Goal: Transaction & Acquisition: Book appointment/travel/reservation

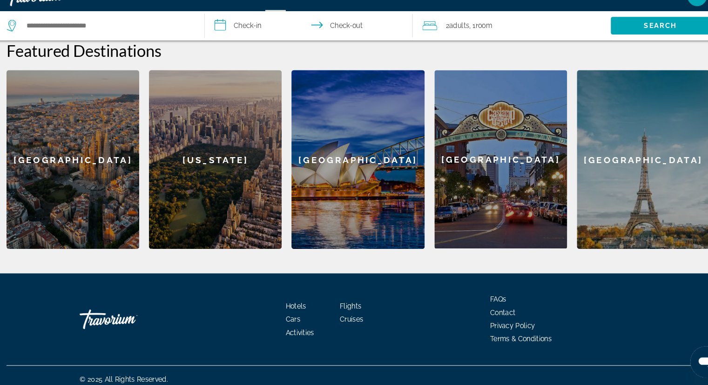
click at [502, 141] on div "[GEOGRAPHIC_DATA]" at bounding box center [490, 169] width 127 height 170
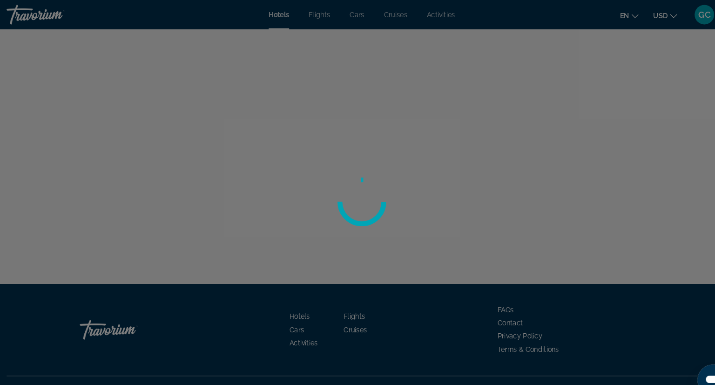
click at [502, 124] on div at bounding box center [357, 192] width 715 height 385
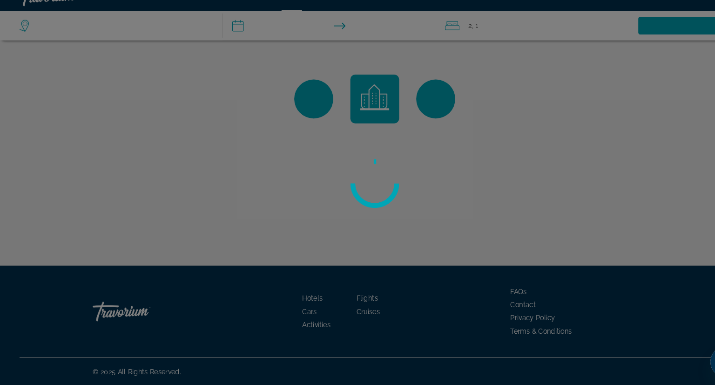
click at [489, 141] on div at bounding box center [357, 192] width 715 height 385
